Goal: Answer question/provide support: Share knowledge or assist other users

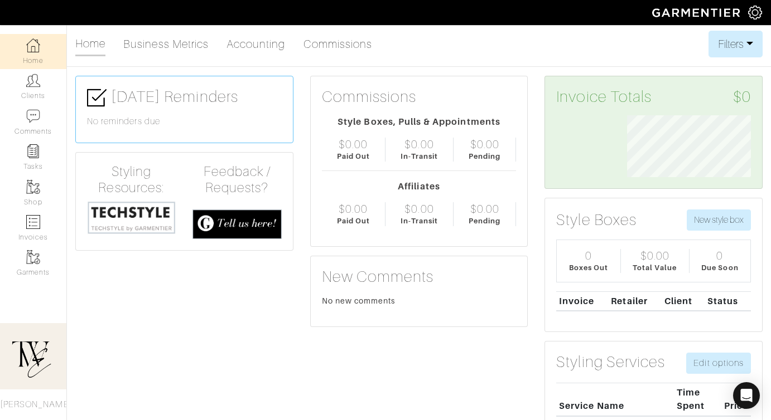
scroll to position [62, 141]
click at [47, 89] on link "Clients" at bounding box center [33, 86] width 66 height 35
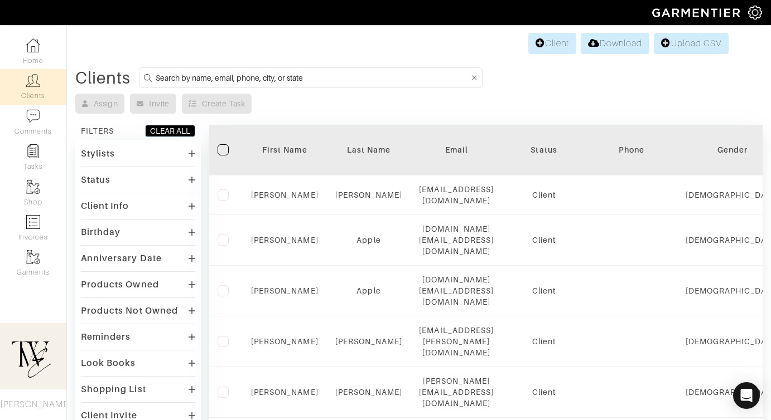
click at [294, 148] on div "First Name" at bounding box center [284, 149] width 67 height 11
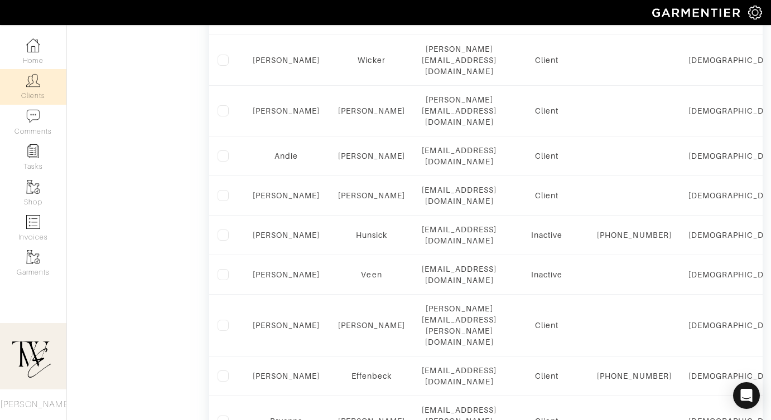
scroll to position [766, 0]
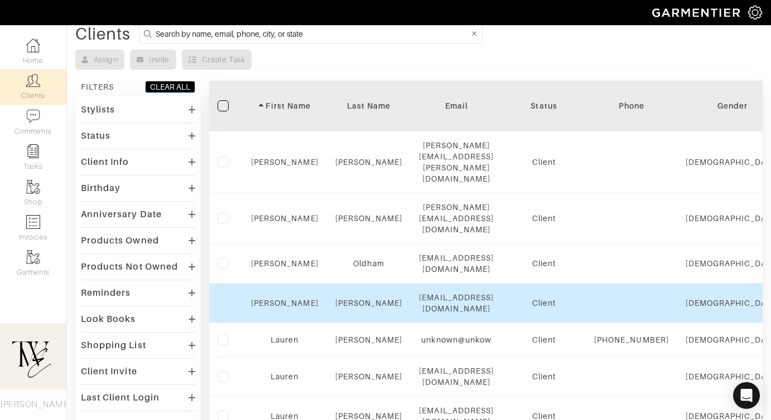
scroll to position [76, 0]
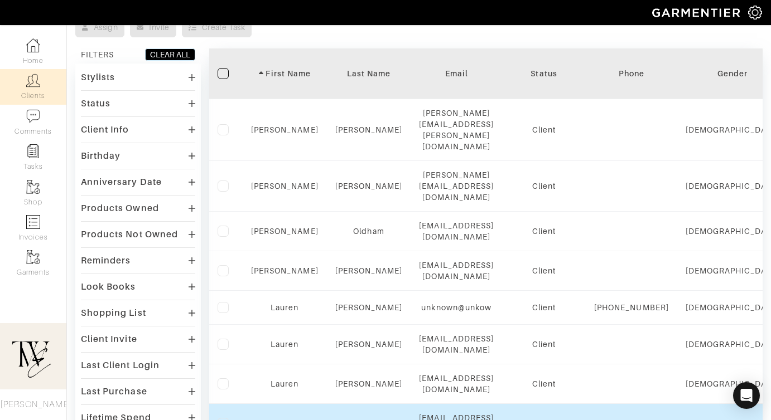
click at [285, 418] on div "Lauren" at bounding box center [284, 423] width 67 height 11
click at [284, 419] on link "Lauren" at bounding box center [284, 423] width 28 height 9
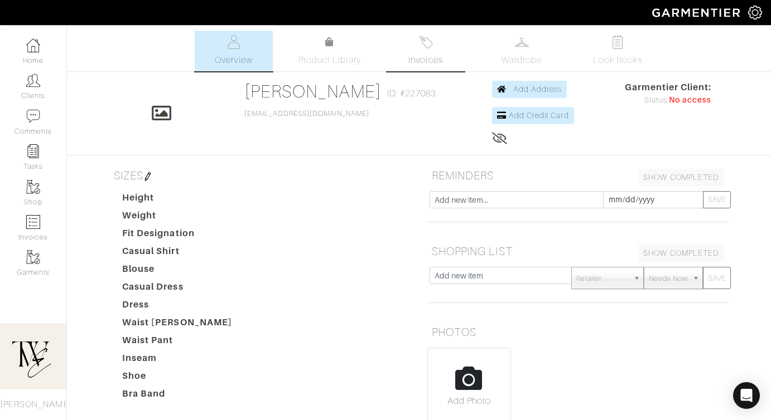
click at [456, 62] on link "Invoices" at bounding box center [425, 51] width 78 height 41
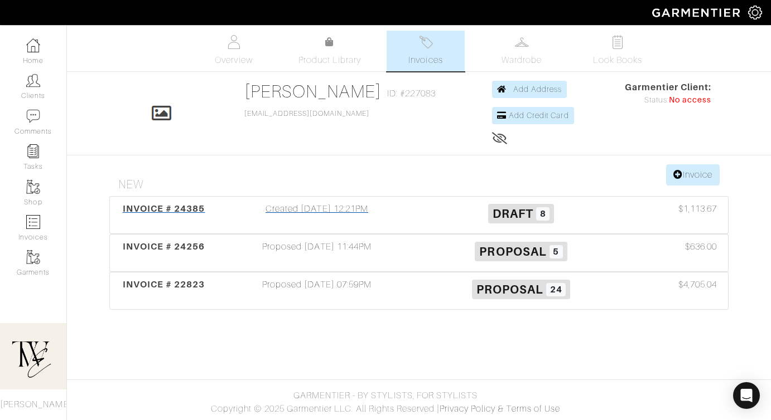
click at [172, 206] on span "INVOICE # 24385" at bounding box center [164, 209] width 83 height 11
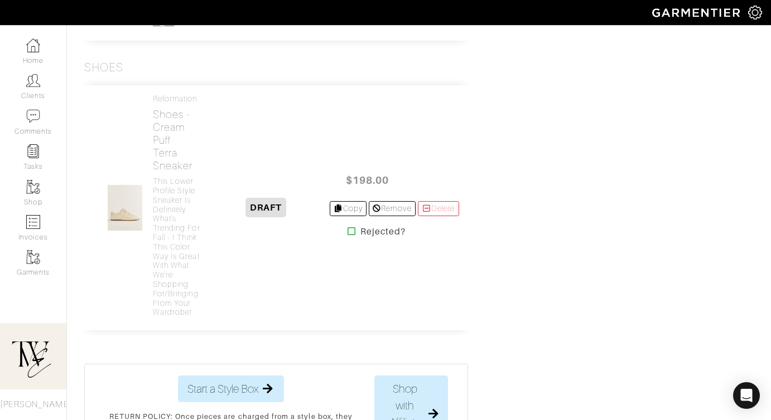
scroll to position [1585, 0]
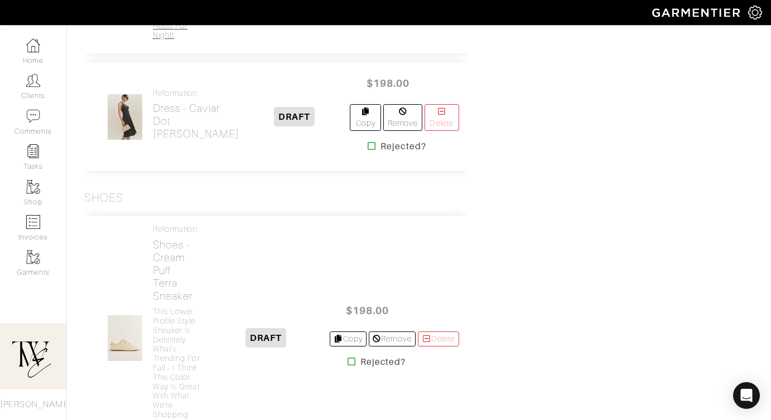
scroll to position [1658, 0]
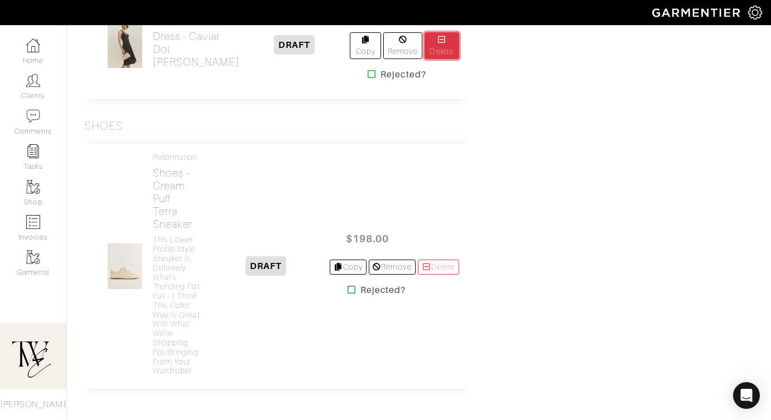
click at [437, 43] on icon at bounding box center [442, 40] width 10 height 8
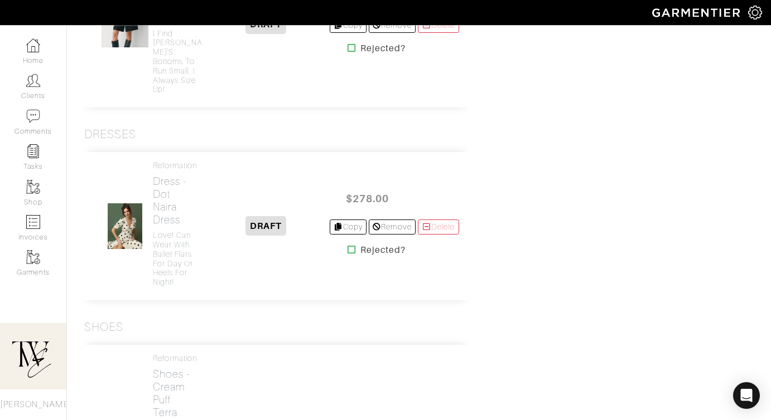
scroll to position [1470, 0]
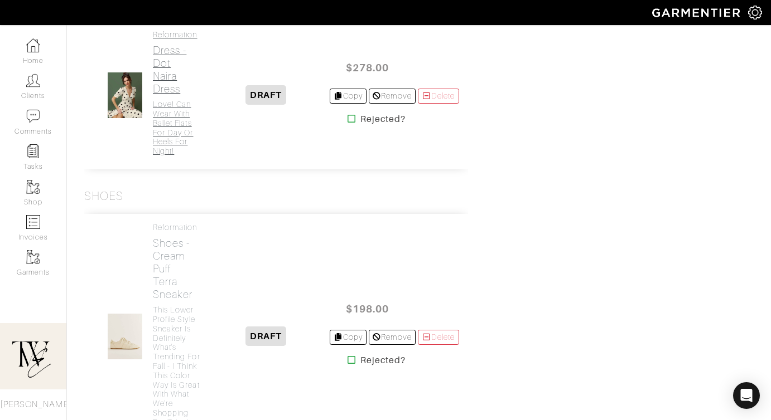
click at [160, 95] on h2 "Dress - Dot Naira Dress" at bounding box center [178, 69] width 50 height 51
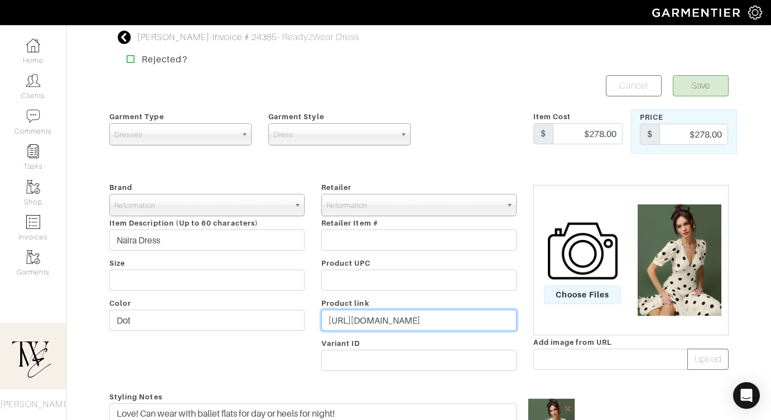
click at [401, 321] on input "https://go.shopmy.us/p-23257133" at bounding box center [418, 320] width 195 height 21
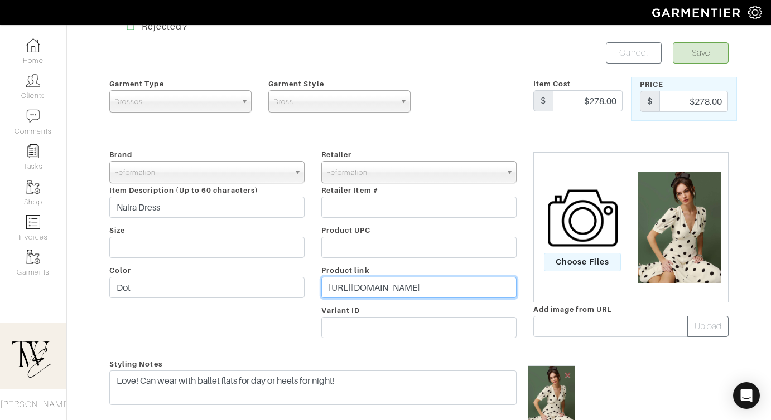
scroll to position [286, 0]
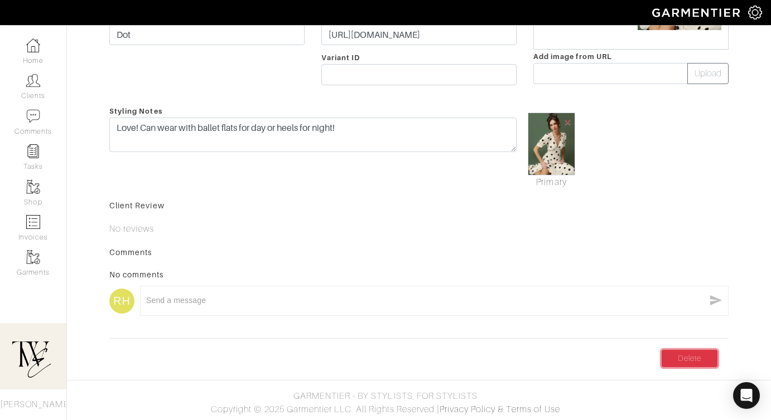
click at [696, 355] on link "Delete" at bounding box center [689, 358] width 56 height 17
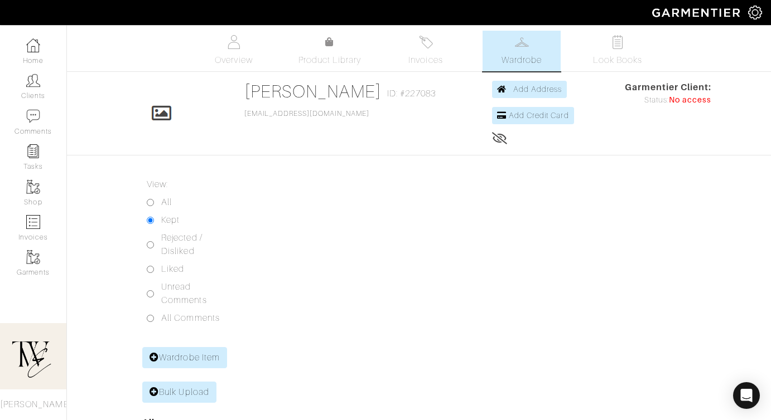
click at [427, 74] on div "Lauren Greenwood Wardrobe Overview Product Library Invoices Wardrobe Look Books…" at bounding box center [385, 309] width 771 height 556
click at [427, 52] on link "Invoices" at bounding box center [425, 51] width 78 height 41
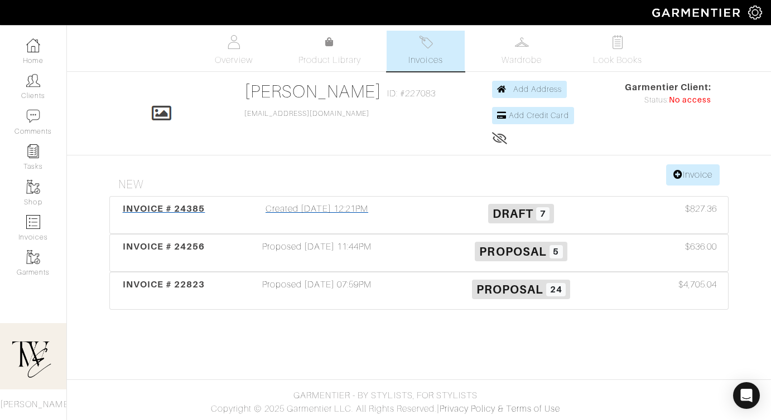
click at [184, 204] on span "INVOICE # 24385" at bounding box center [164, 209] width 83 height 11
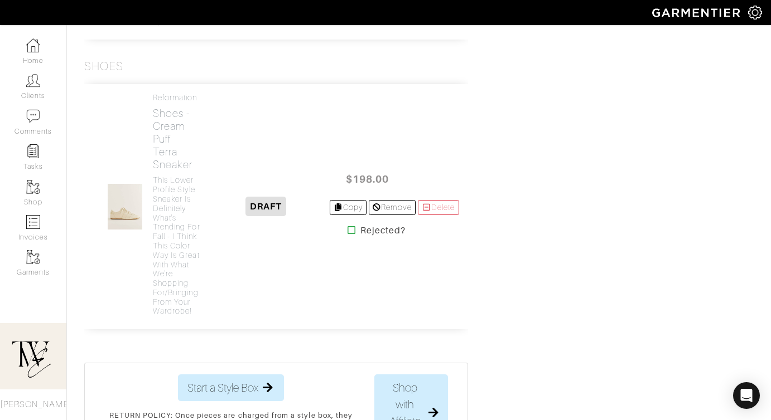
scroll to position [1661, 0]
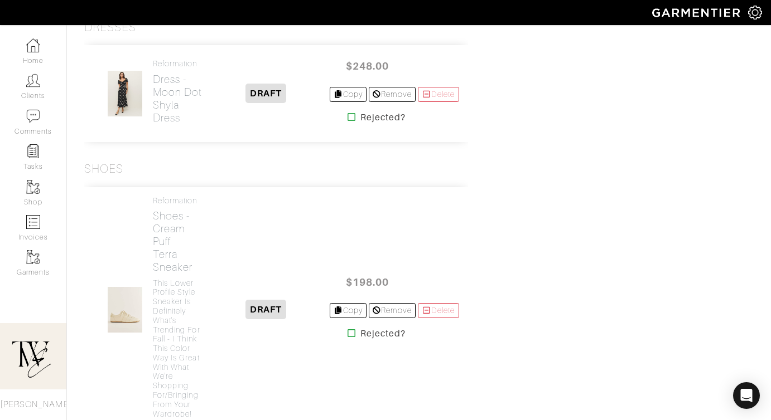
scroll to position [1470, 0]
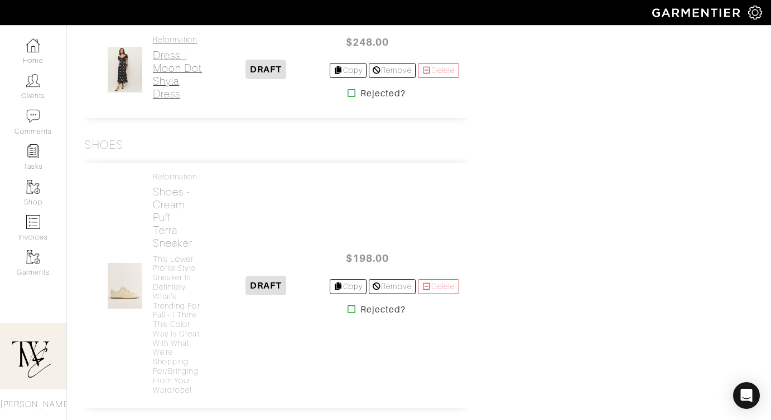
click at [168, 100] on h2 "Dress - Moon Dot Shyla Dress" at bounding box center [178, 74] width 50 height 51
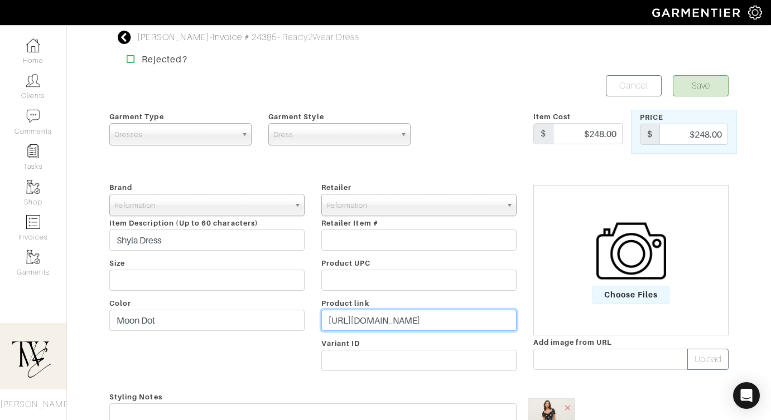
click at [405, 319] on input "[URL][DOMAIN_NAME]" at bounding box center [418, 320] width 195 height 21
click at [405, 319] on input "https://www.thereformation.com/products/shyla-dress/1316631MTT.html?dwvar_13166…" at bounding box center [418, 320] width 195 height 21
paste input "go.shopmy.us/p-23267810"
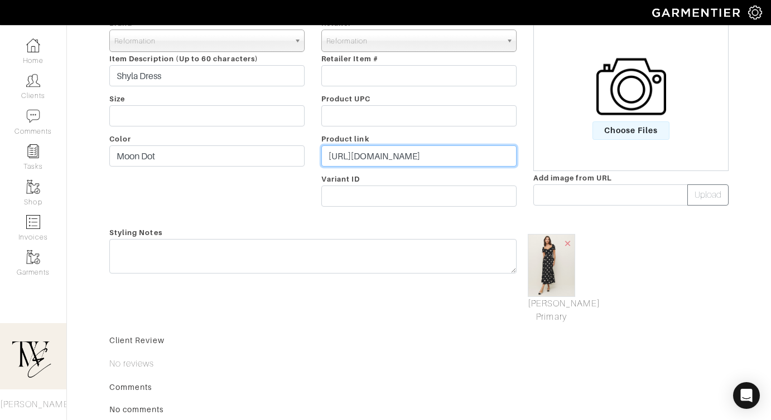
type input "https://go.shopmy.us/p-23267810"
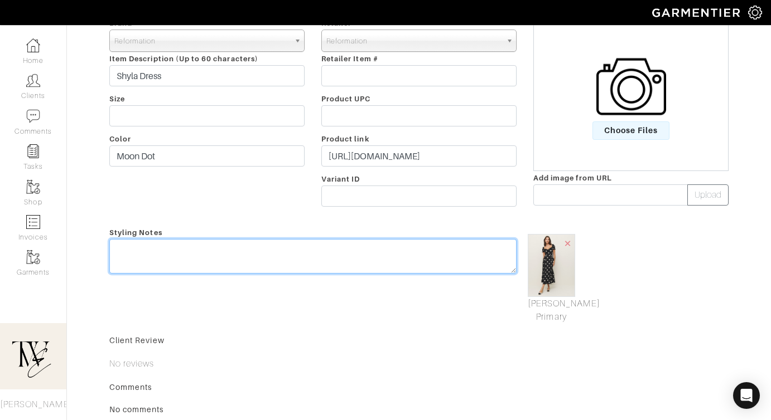
click at [391, 255] on textarea at bounding box center [312, 256] width 407 height 35
type textarea "What do you think of this style?"
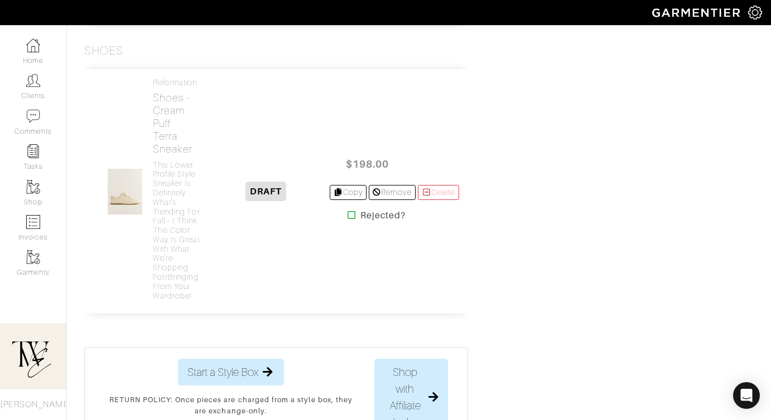
scroll to position [1646, 0]
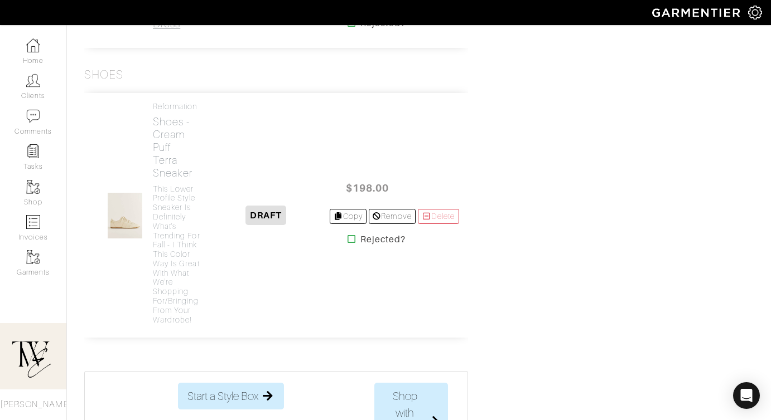
click at [175, 30] on h2 "Dress - Polka Dot Maxi Slip Dress" at bounding box center [178, 4] width 50 height 51
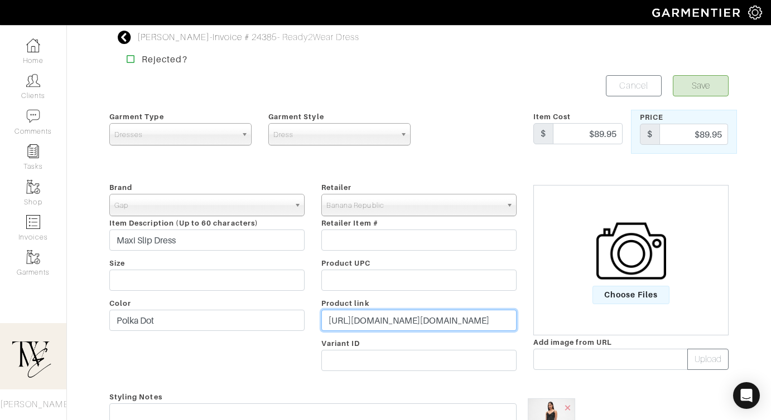
click at [413, 318] on input "[URL][DOMAIN_NAME][DOMAIN_NAME]" at bounding box center [418, 320] width 195 height 21
click at [413, 318] on input "https://www.gap.com/browse/product.do?pid=8071770220002&vid=1&tid=goaff043333&k…" at bounding box center [418, 320] width 195 height 21
paste input "go.shopmy.us/p-23267984"
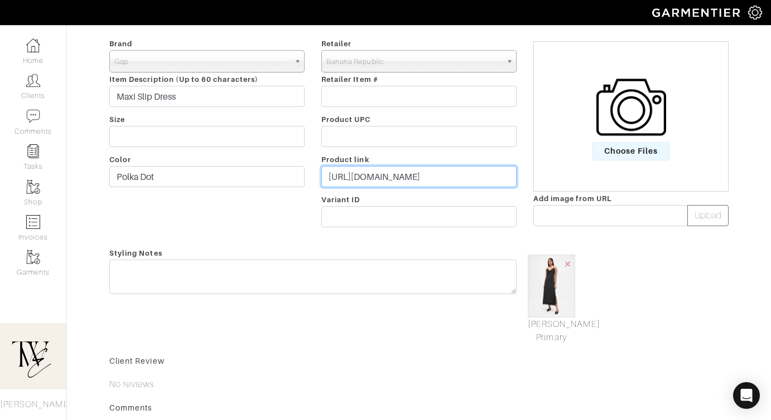
type input "https://go.shopmy.us/p-23267984"
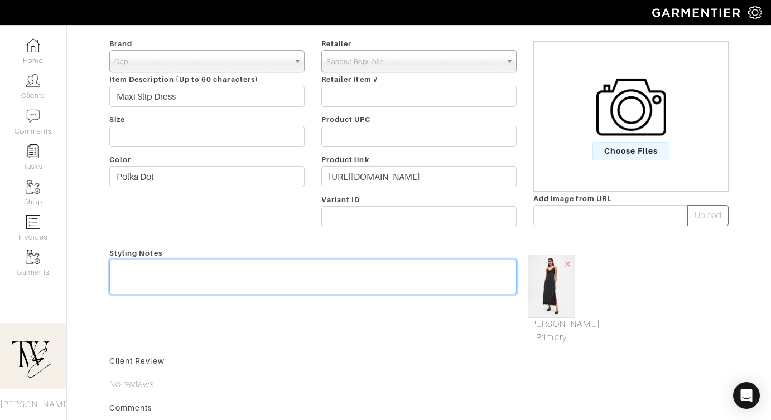
click at [353, 274] on textarea at bounding box center [312, 277] width 407 height 35
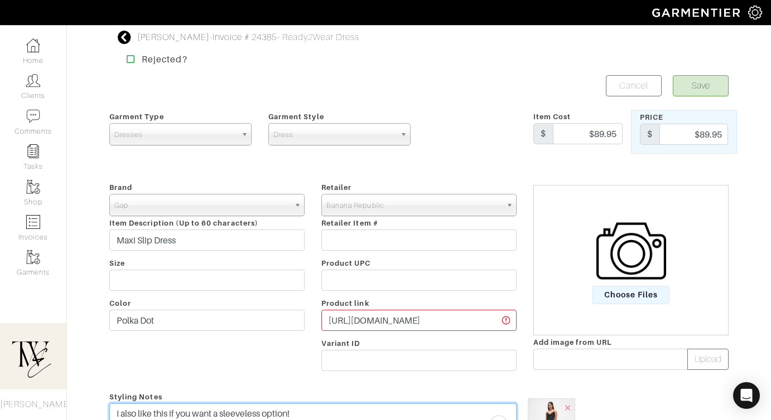
type textarea "I also like this if you want a sleeveless option!"
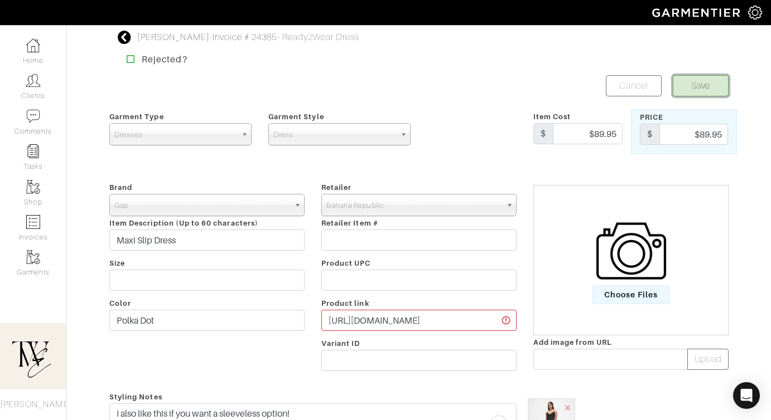
click at [705, 93] on button "Save" at bounding box center [700, 85] width 56 height 21
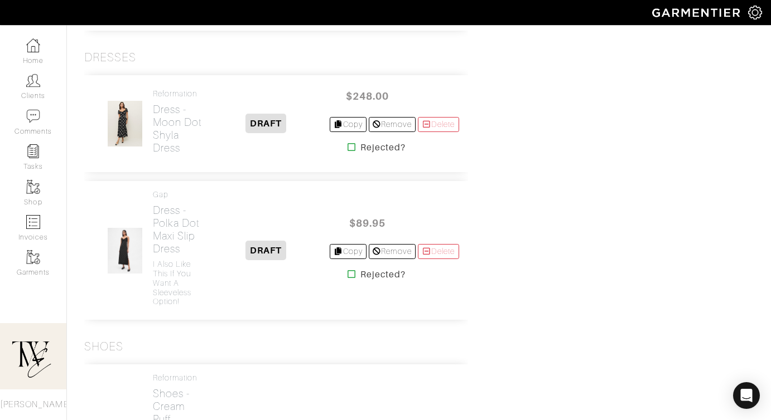
scroll to position [1541, 0]
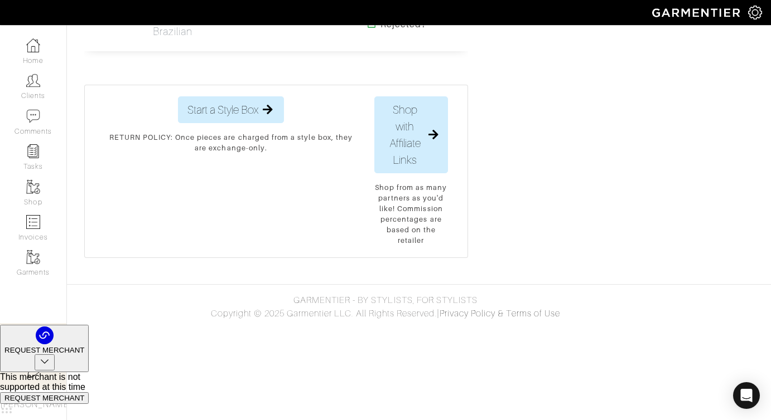
scroll to position [2269, 0]
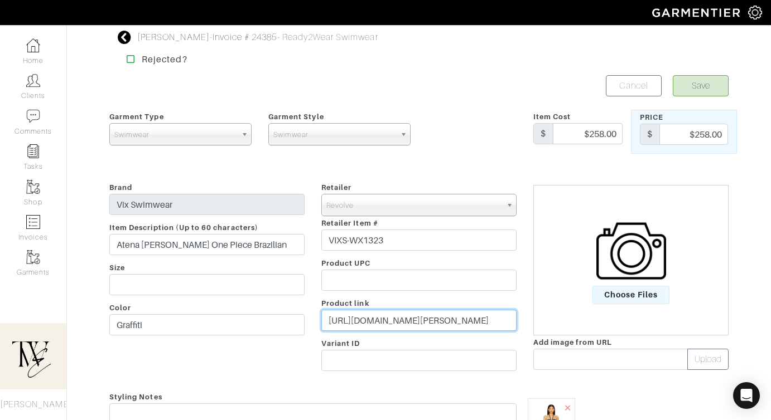
click at [406, 322] on input "[URL][DOMAIN_NAME][PERSON_NAME]" at bounding box center [418, 320] width 195 height 21
paste input "[DOMAIN_NAME][URL]"
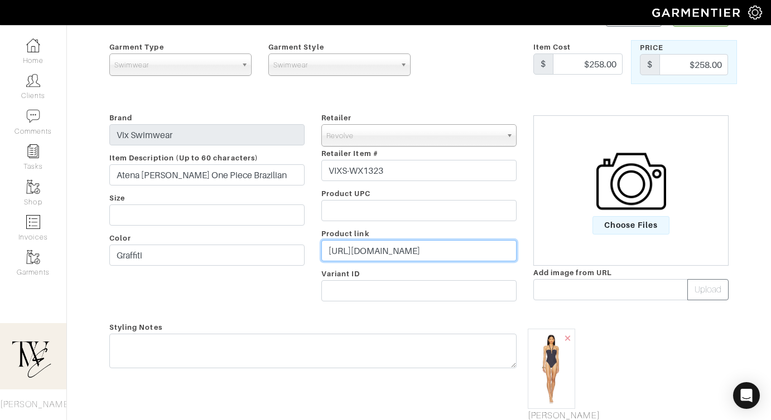
scroll to position [136, 0]
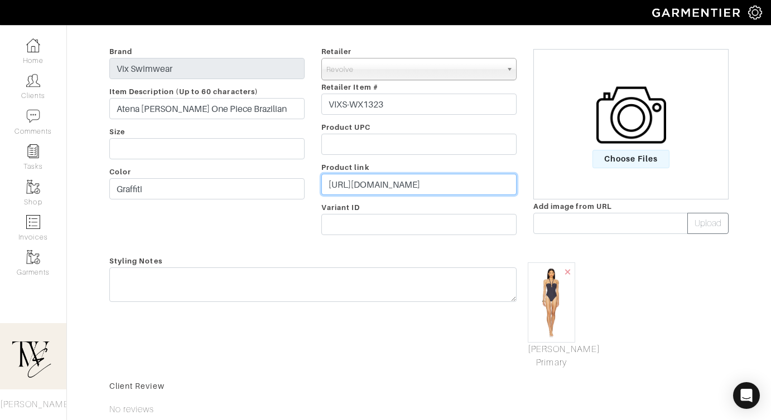
type input "https://rvlv.me/9waixb"
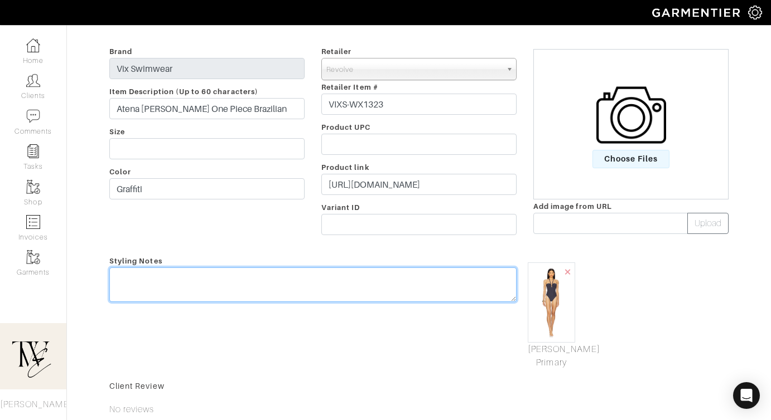
click at [370, 278] on div "Styling Notes" at bounding box center [313, 311] width 424 height 115
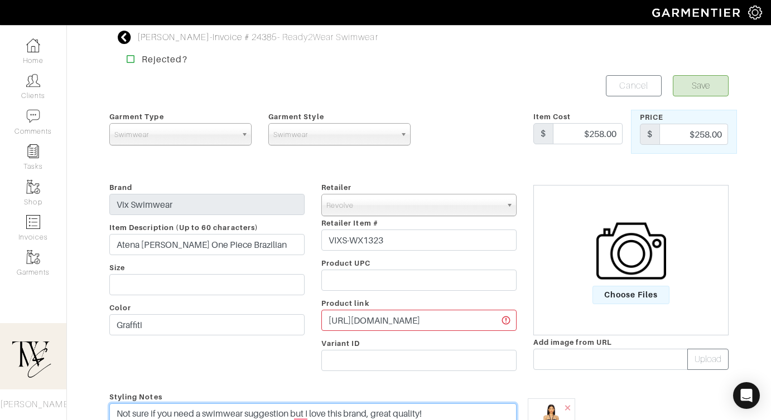
type textarea "Not sure if you need a swimwear suggestion but I love this brand, great quality!"
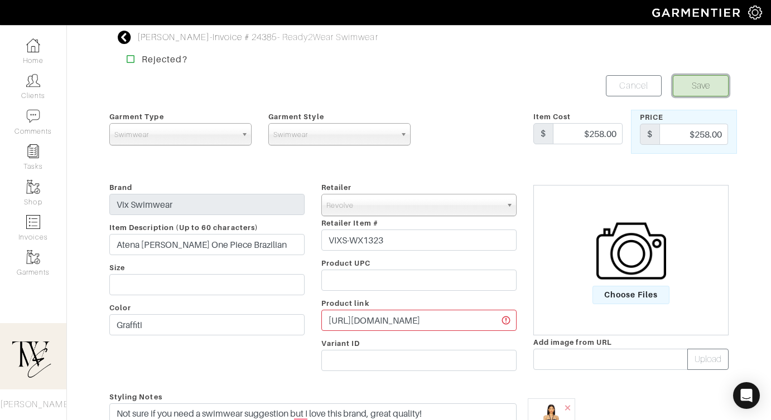
click at [690, 90] on button "Save" at bounding box center [700, 85] width 56 height 21
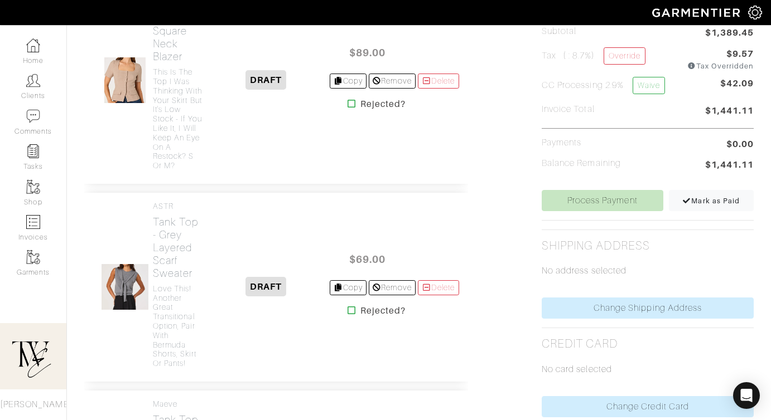
scroll to position [133, 0]
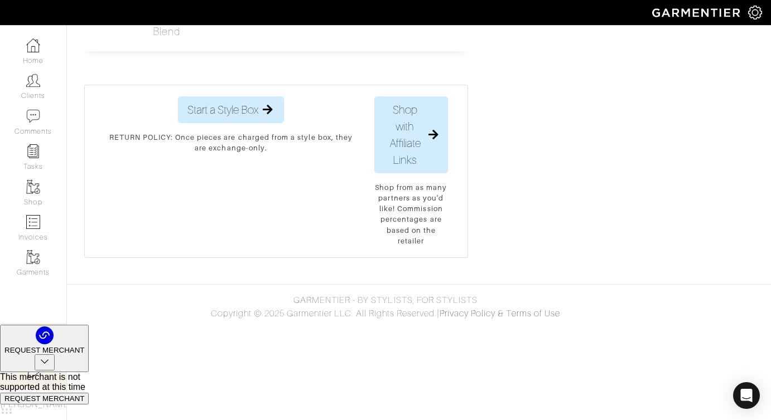
scroll to position [2499, 0]
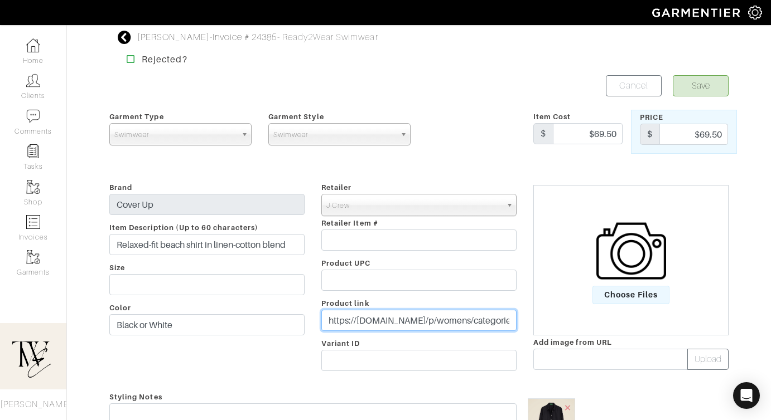
click at [396, 318] on input "https://www.jcrew.com/p/womens/categories/clothing/swim/BX614?cjdata=MXxOfDB8WX…" at bounding box center [418, 320] width 195 height 21
paste input "go.shopmy.us/p-23268622"
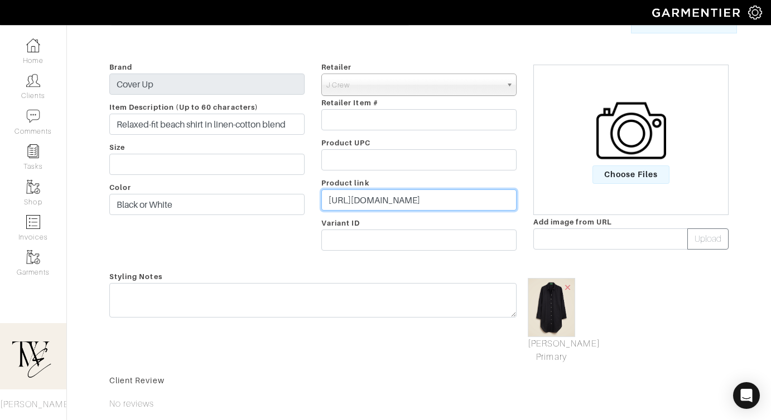
scroll to position [193, 0]
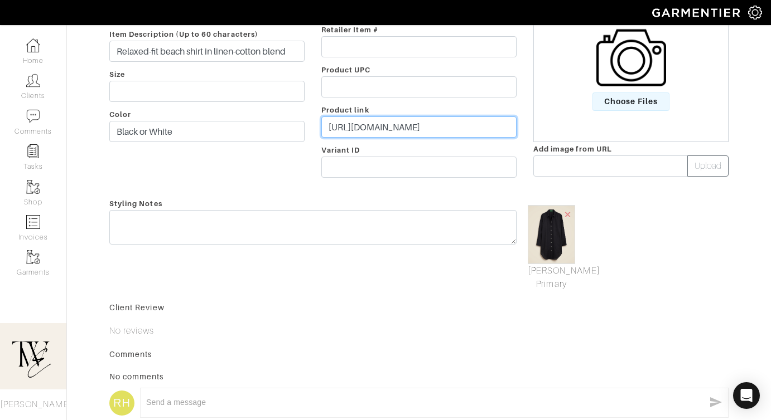
type input "https://go.shopmy.us/p-23268622"
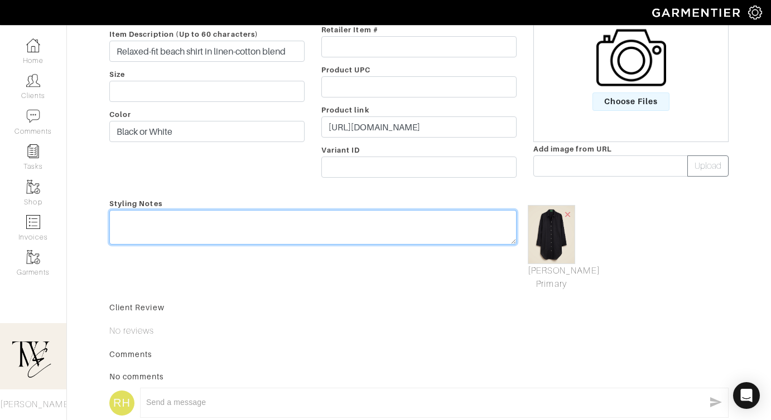
click at [387, 232] on textarea at bounding box center [312, 227] width 407 height 35
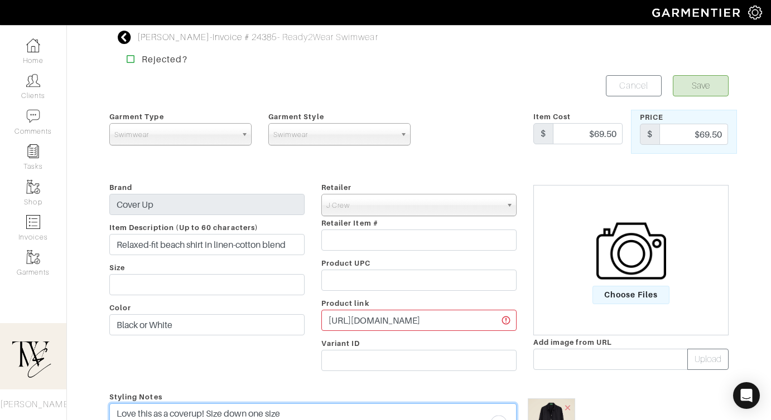
type textarea "Love this as a coverup! Size down one size"
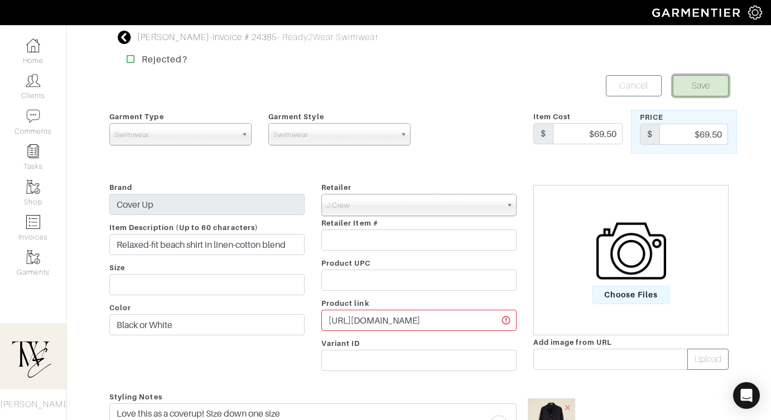
click at [693, 85] on button "Save" at bounding box center [700, 85] width 56 height 21
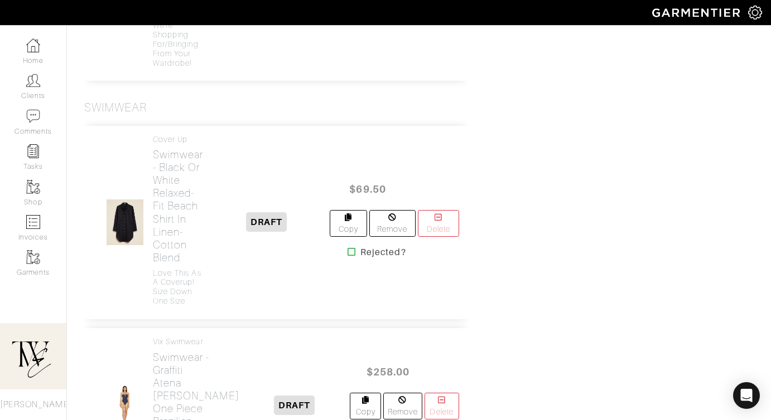
scroll to position [1937, 0]
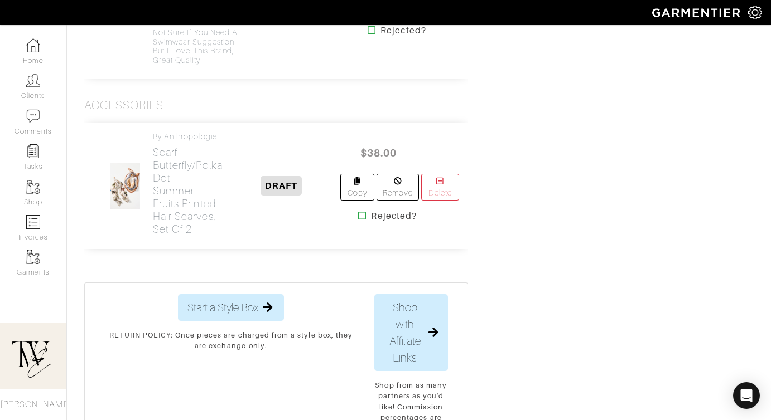
scroll to position [2712, 0]
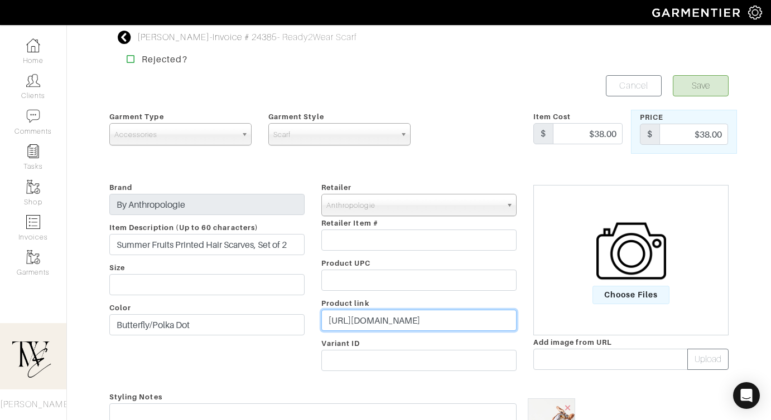
click at [405, 314] on input "https://www.anthropologie.com/shop/summer-fruits-printed-hair-scarves-set-of-2?…" at bounding box center [418, 320] width 195 height 21
paste input "go.shopmy.us/p-23268938"
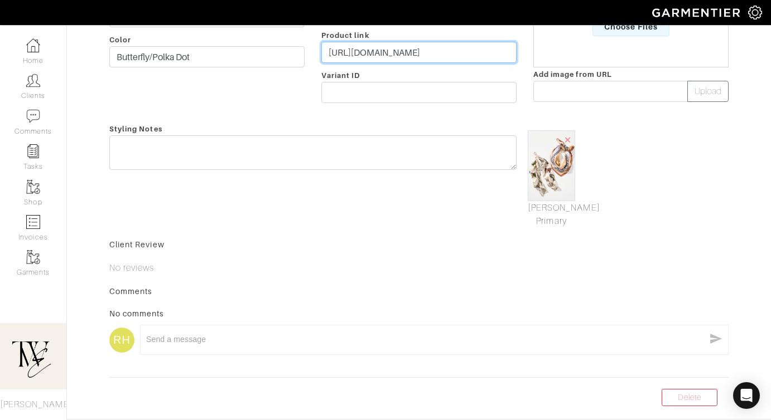
type input "https://go.shopmy.us/p-23268938"
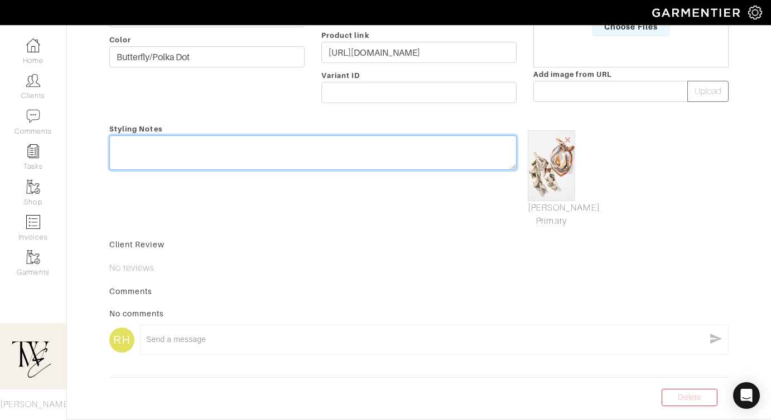
click at [385, 147] on div "Styling Notes" at bounding box center [313, 175] width 424 height 106
type textarea "S"
type textarea "l"
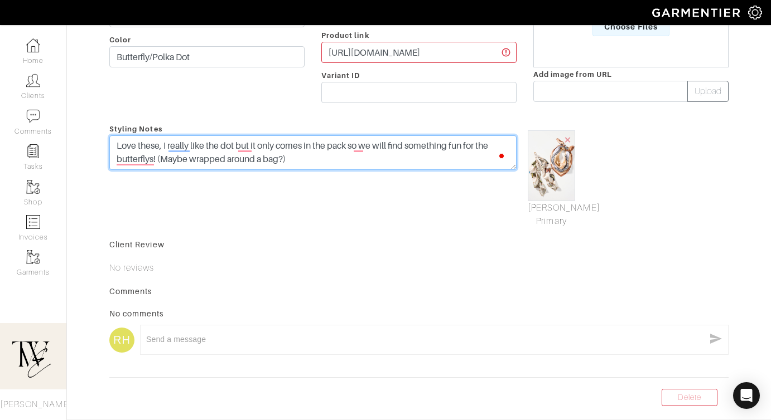
scroll to position [0, 0]
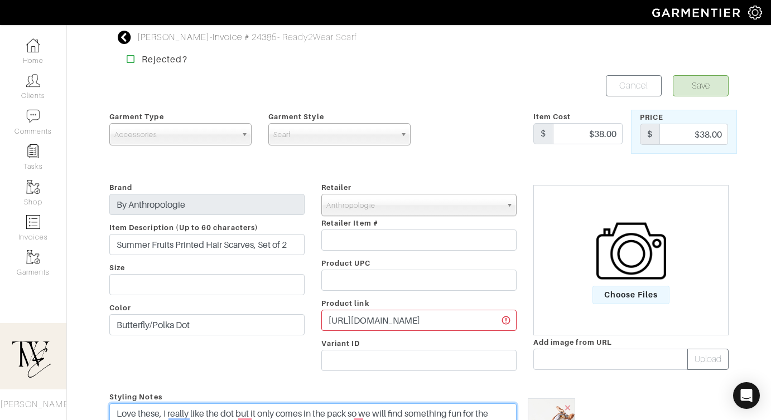
type textarea "Love these, I really like the dot but it only comes in the pack so we will find…"
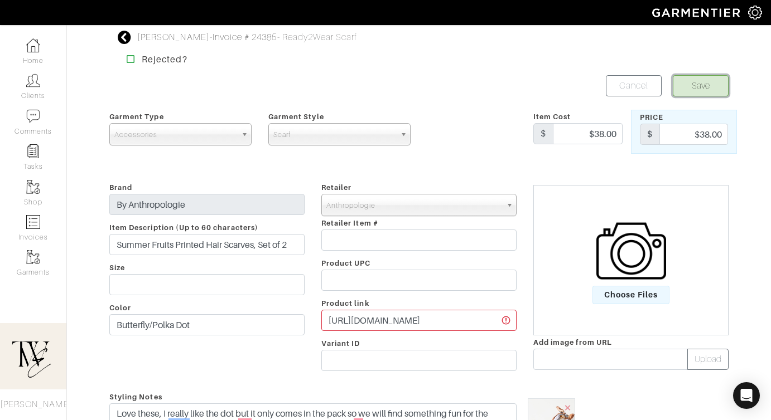
click at [709, 91] on button "Save" at bounding box center [700, 85] width 56 height 21
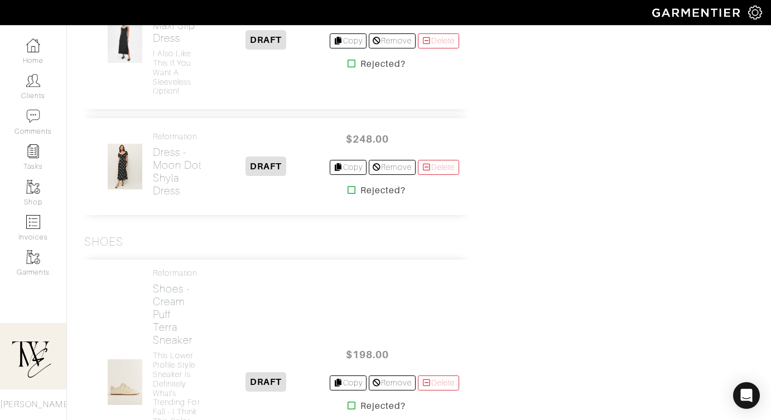
scroll to position [1539, 0]
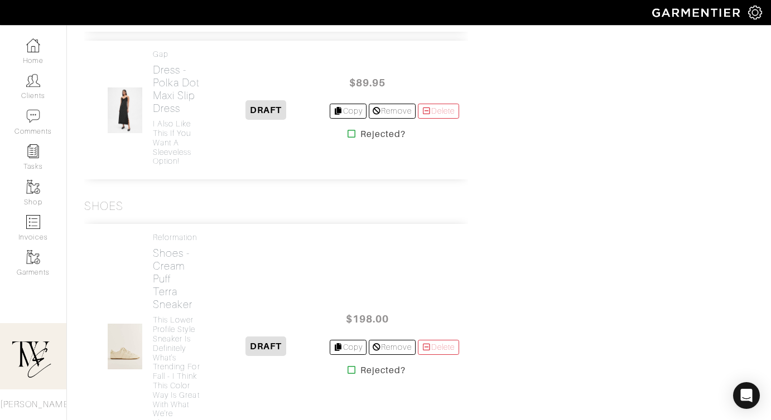
scroll to position [1580, 0]
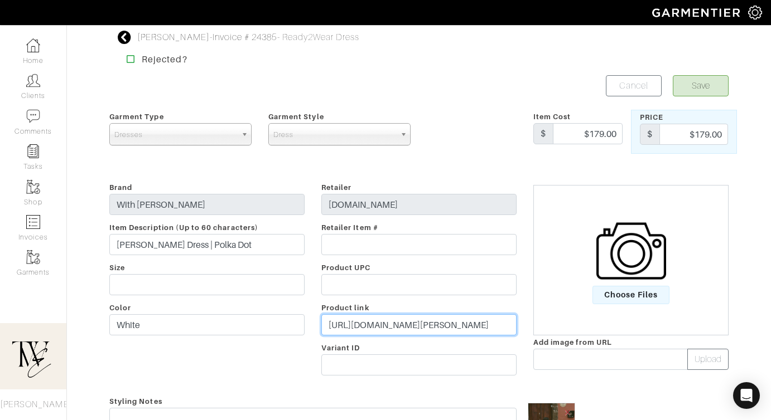
click at [346, 314] on input "[URL][DOMAIN_NAME][PERSON_NAME]" at bounding box center [418, 324] width 195 height 21
paste input "66288&country=US&currency=USD&utm_source=affiliate&utm_medium=rakuten&utm_campa…"
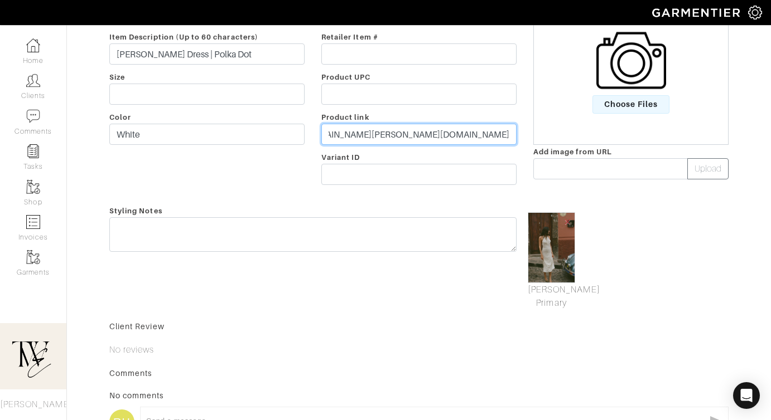
type input "[URL][DOMAIN_NAME][PERSON_NAME][DOMAIN_NAME]"
click at [362, 208] on form "Save Cancel Garment Type Tops Bottoms Dresses Jumpsuits Suiting Outerwear Shoes…" at bounding box center [418, 184] width 619 height 598
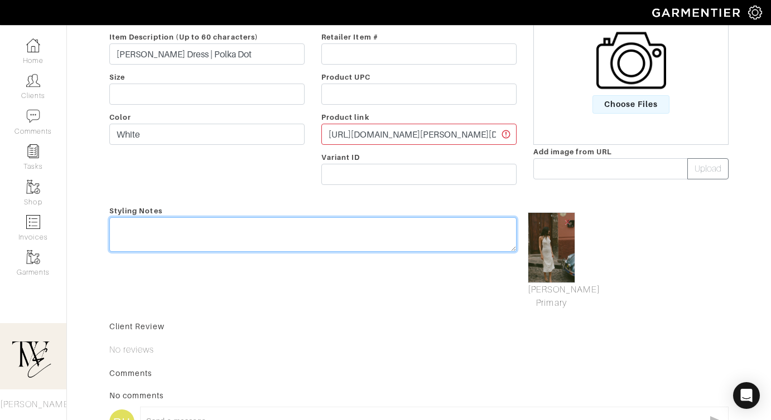
click at [341, 236] on textarea at bounding box center [312, 234] width 407 height 35
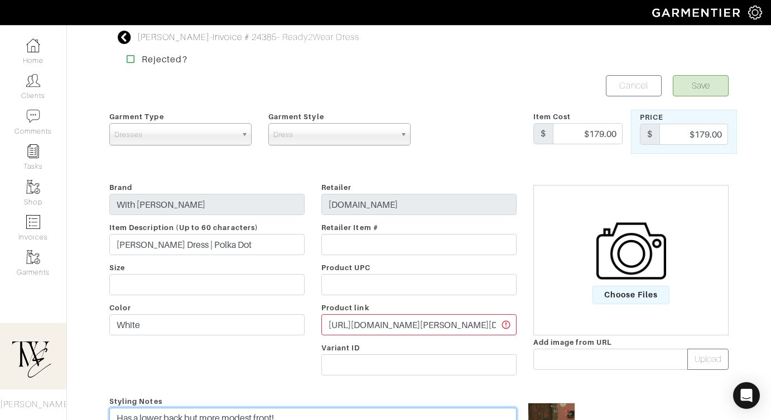
type textarea "Has a lower back but more modest front!"
click at [706, 100] on form "Save Cancel Garment Type Tops Bottoms Dresses Jumpsuits Suiting Outerwear Shoes…" at bounding box center [418, 374] width 619 height 598
click at [704, 91] on button "Save" at bounding box center [700, 85] width 56 height 21
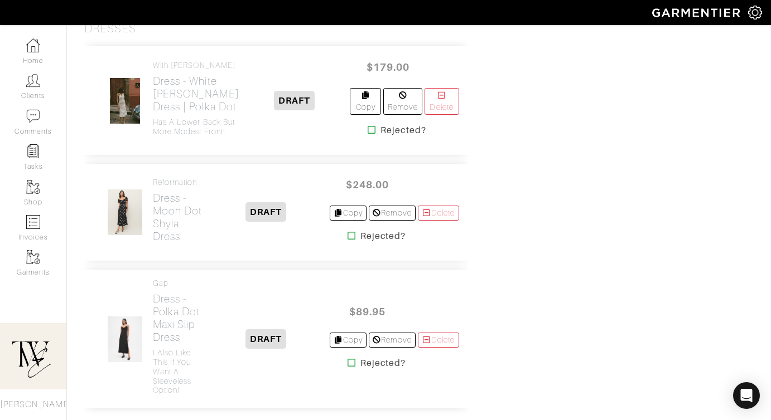
scroll to position [1705, 0]
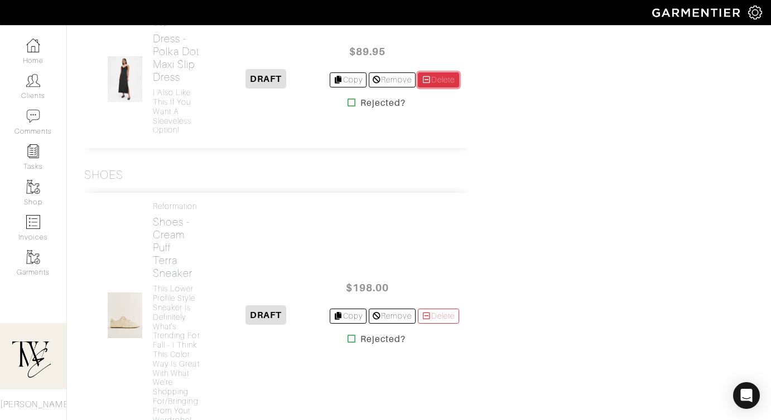
click at [453, 88] on link "Delete" at bounding box center [438, 79] width 41 height 15
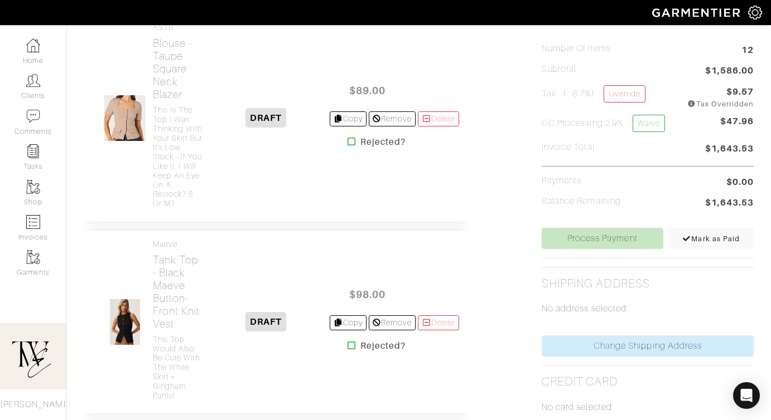
scroll to position [41, 0]
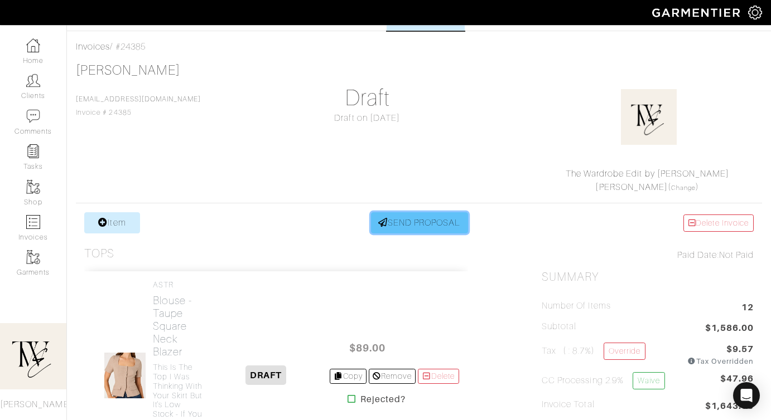
click at [441, 227] on link "SEND PROPOSAL" at bounding box center [419, 222] width 97 height 21
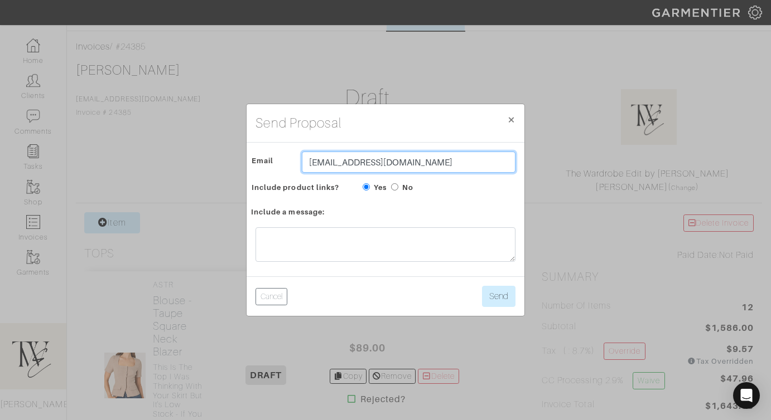
click at [367, 158] on input "[EMAIL_ADDRESS][DOMAIN_NAME]" at bounding box center [409, 162] width 214 height 21
type input "twebyregan@gmail.com"
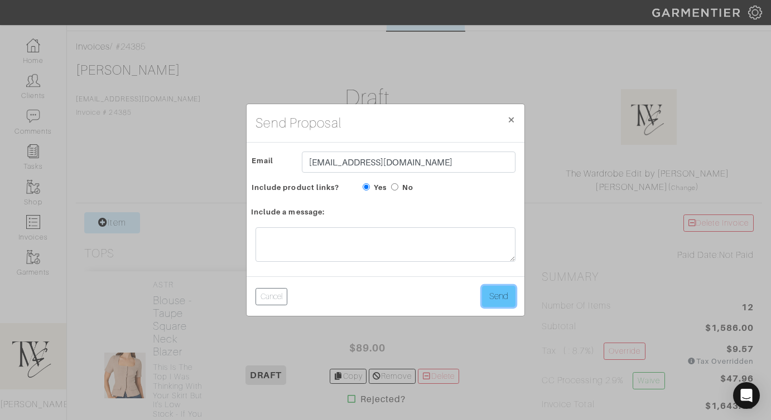
click at [492, 298] on button "Send" at bounding box center [498, 296] width 33 height 21
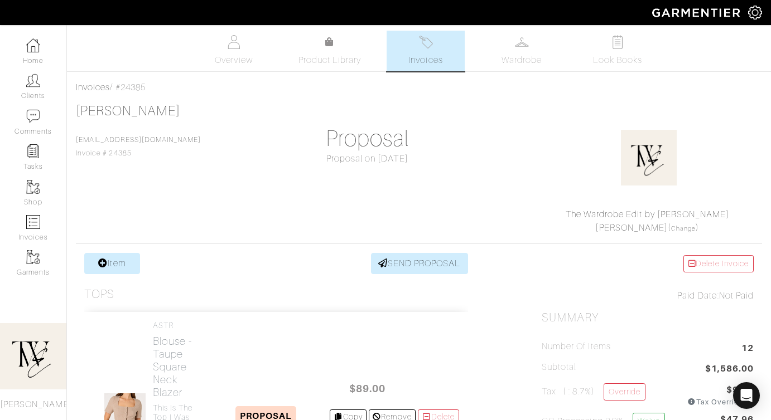
scroll to position [550, 0]
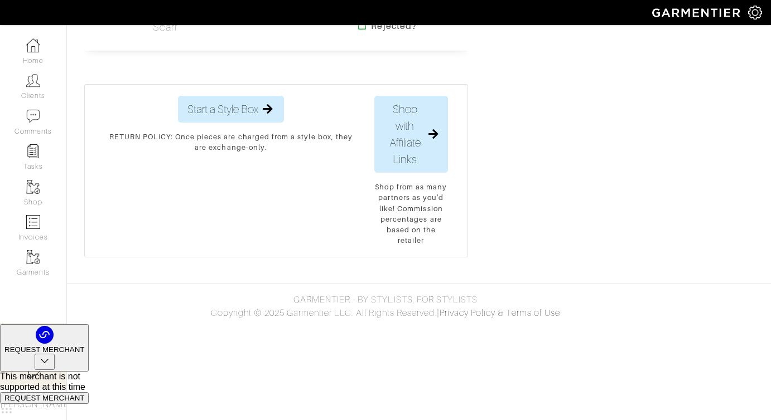
scroll to position [2795, 0]
click at [202, 33] on h2 "Scarf - Ivory Featherweight Cashmere Silk Frayed Edge Scarf" at bounding box center [188, 1] width 70 height 64
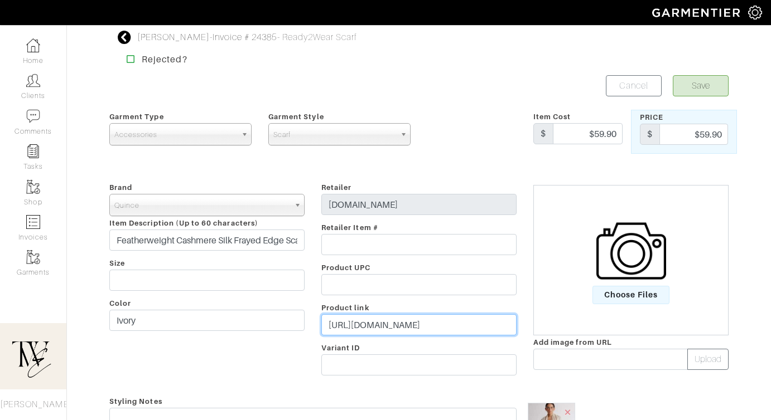
click at [384, 333] on input "https://www.quince.com/women/cashmere-silk-fringed-scarf?color=ivory&size=one-s…" at bounding box center [418, 324] width 195 height 21
paste input "go.shopmy.us/p-23269417"
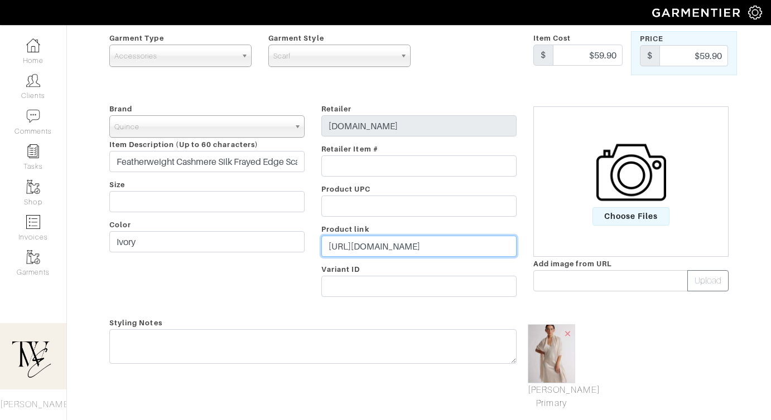
scroll to position [122, 0]
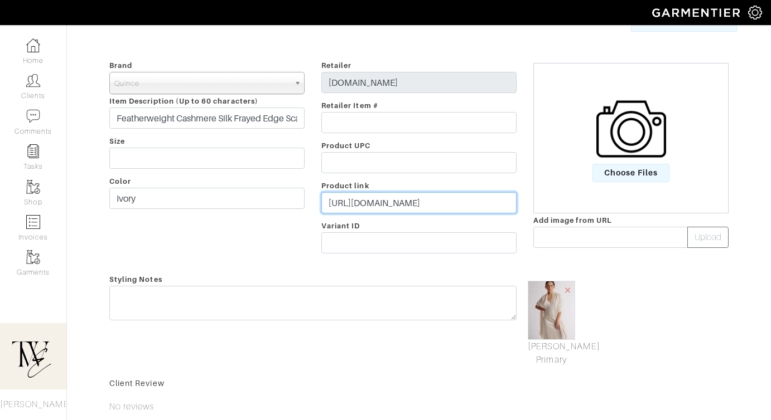
type input "https://go.shopmy.us/p-23269417"
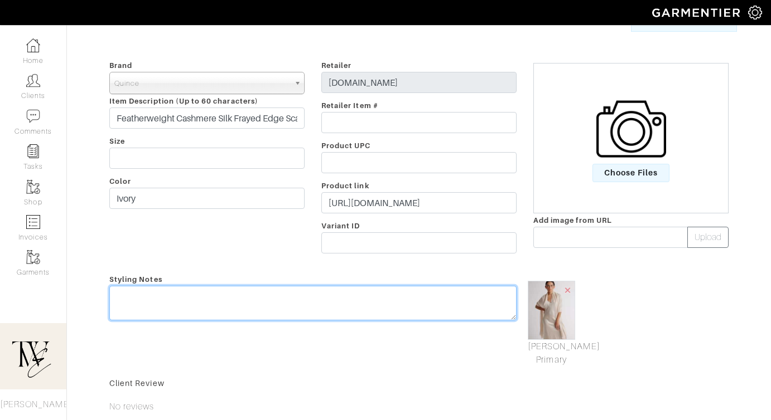
click at [375, 294] on div "Styling Notes" at bounding box center [313, 320] width 424 height 94
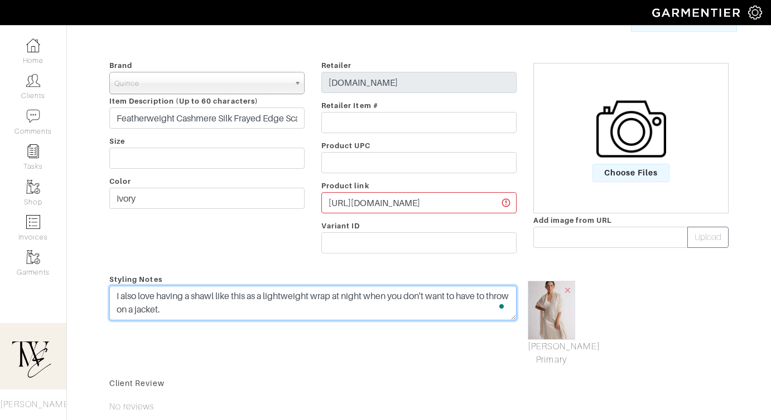
scroll to position [0, 0]
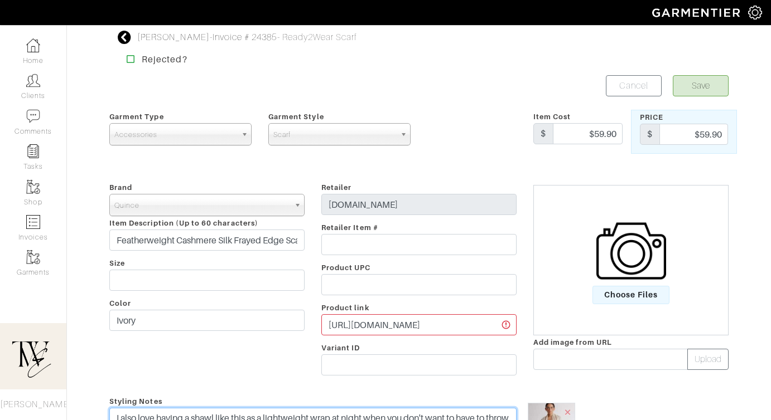
type textarea "I also love having a shawl like this as a lightweight wrap at night when you do…"
click at [715, 77] on button "Save" at bounding box center [700, 85] width 56 height 21
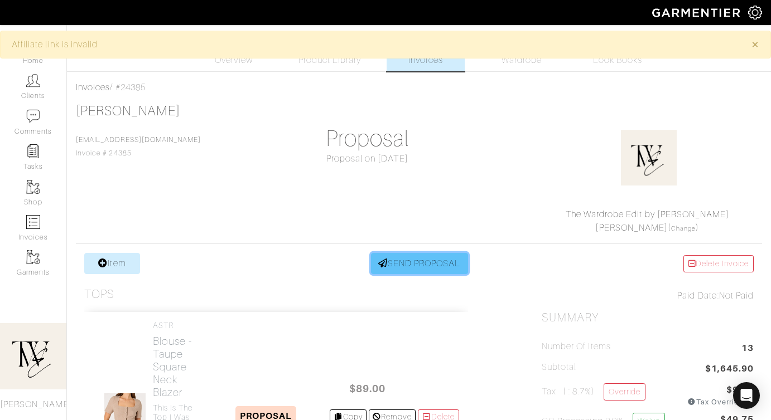
click at [418, 262] on link "SEND PROPOSAL" at bounding box center [419, 263] width 97 height 21
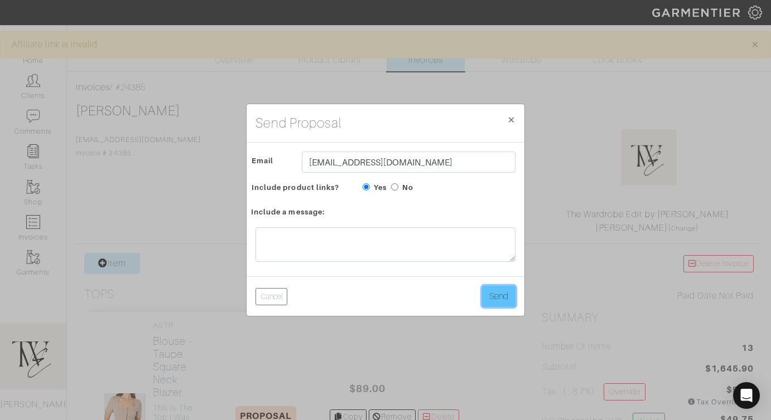
click at [503, 301] on button "Send" at bounding box center [498, 296] width 33 height 21
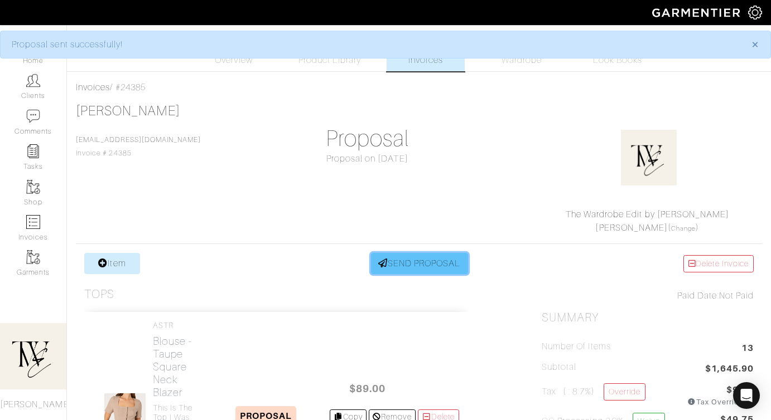
click at [407, 264] on link "SEND PROPOSAL" at bounding box center [419, 263] width 97 height 21
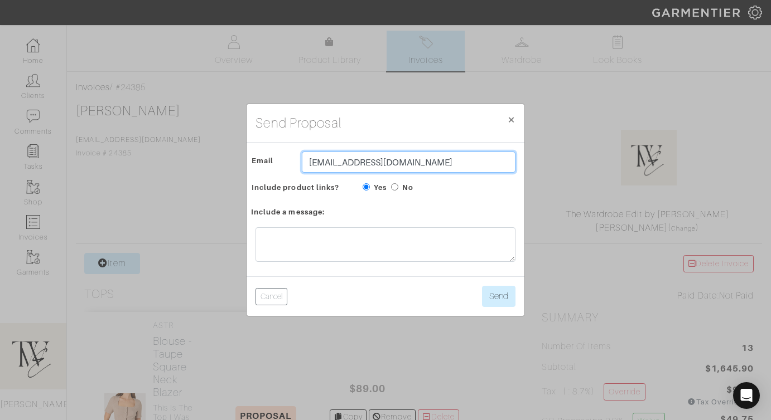
click at [334, 157] on input "[EMAIL_ADDRESS][DOMAIN_NAME]" at bounding box center [409, 162] width 214 height 21
paste input "alaceec@gmail"
type input "lalaceec@gmail.com"
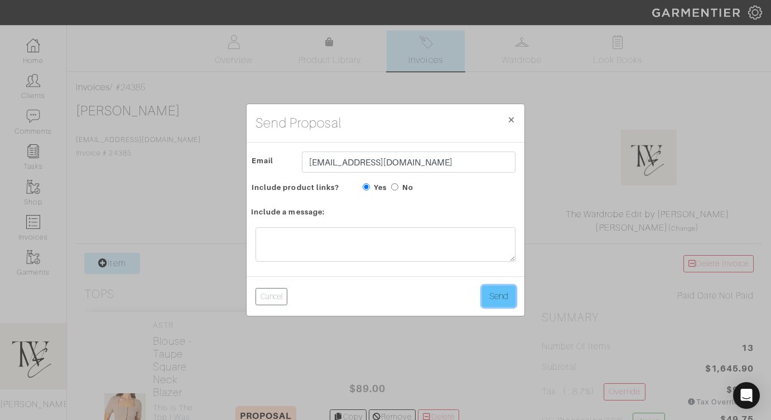
click at [498, 293] on button "Send" at bounding box center [498, 296] width 33 height 21
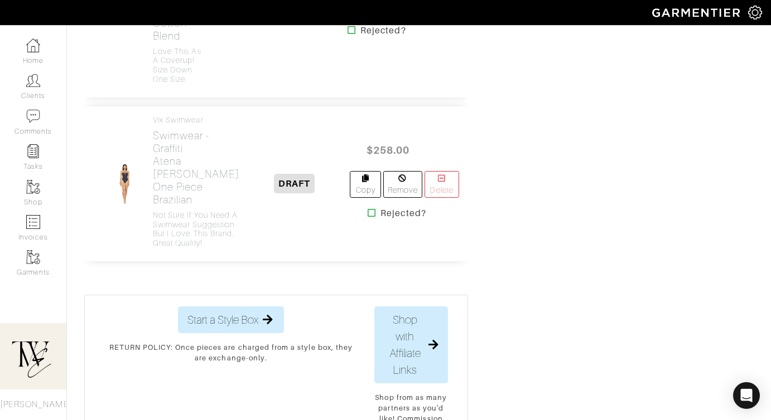
scroll to position [2168, 0]
